Goal: Navigation & Orientation: Find specific page/section

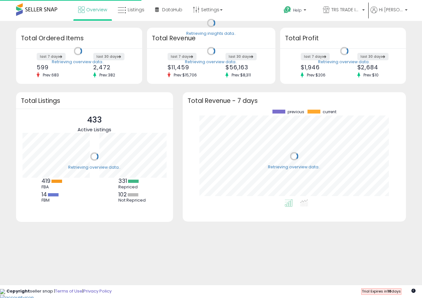
scroll to position [90, 211]
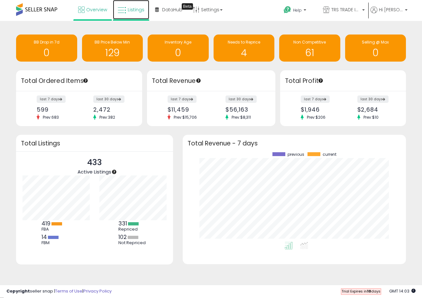
click at [128, 11] on span "Listings" at bounding box center [136, 9] width 17 height 6
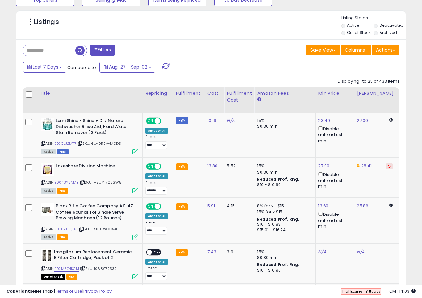
scroll to position [227, 0]
